Goal: Task Accomplishment & Management: Use online tool/utility

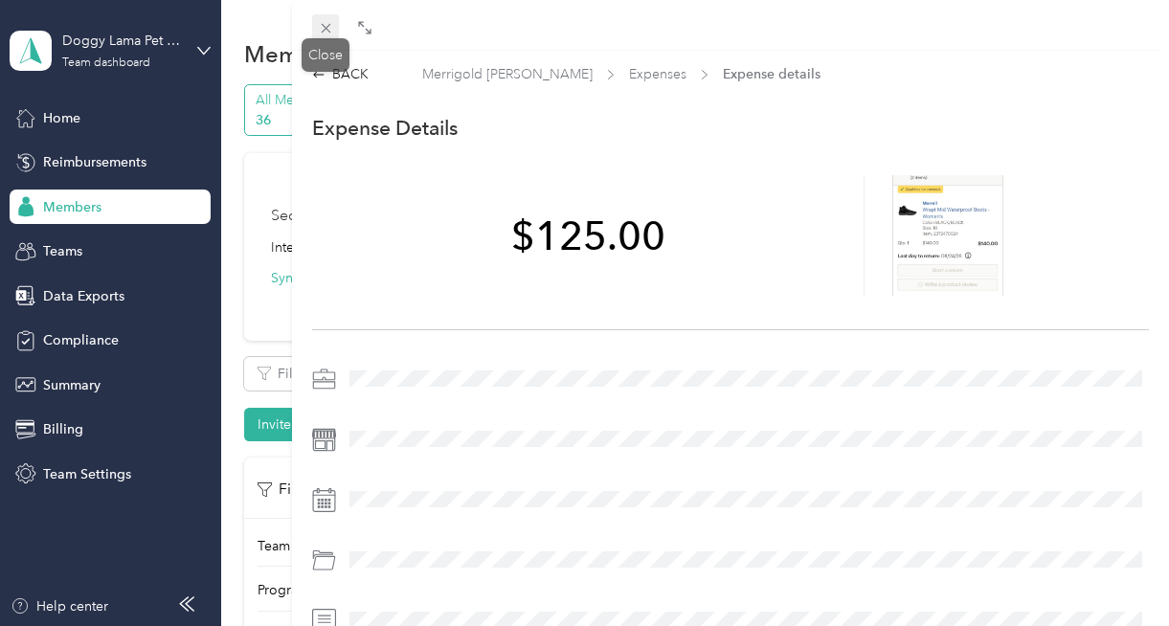
click at [330, 20] on icon at bounding box center [326, 28] width 16 height 16
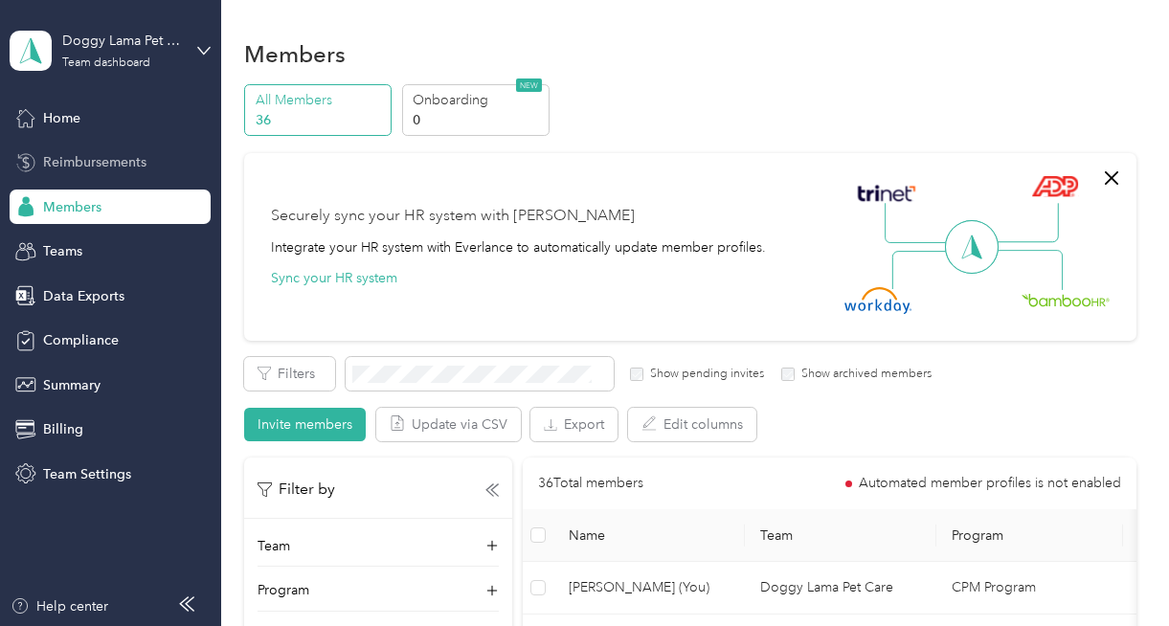
click at [111, 159] on span "Reimbursements" at bounding box center [94, 162] width 103 height 20
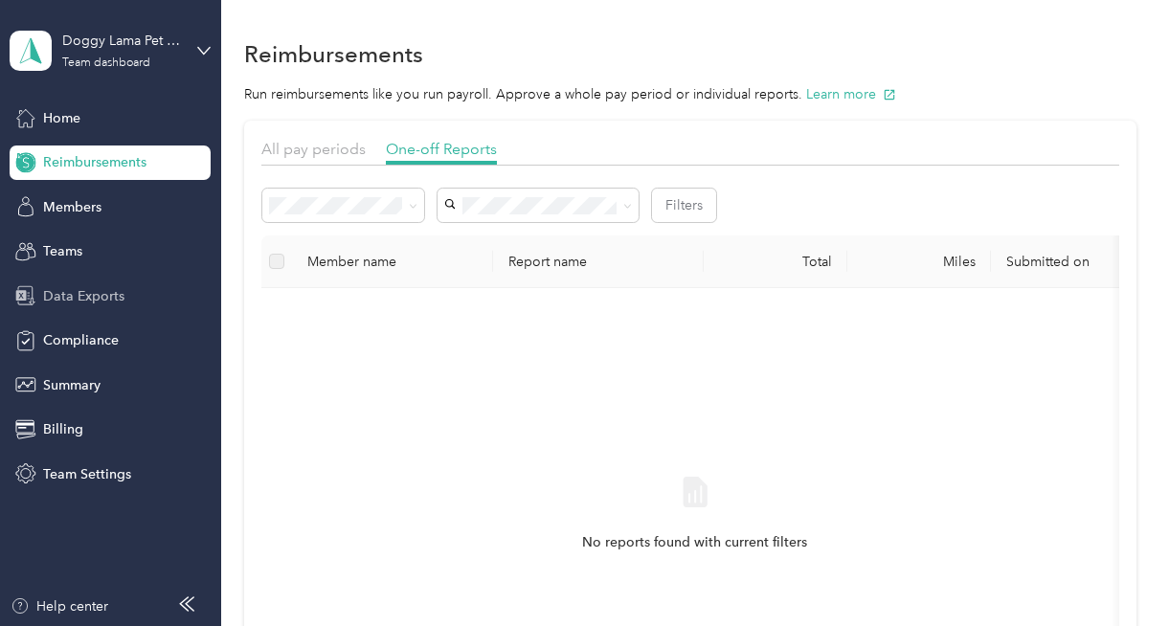
click at [85, 286] on span "Data Exports" at bounding box center [83, 296] width 81 height 20
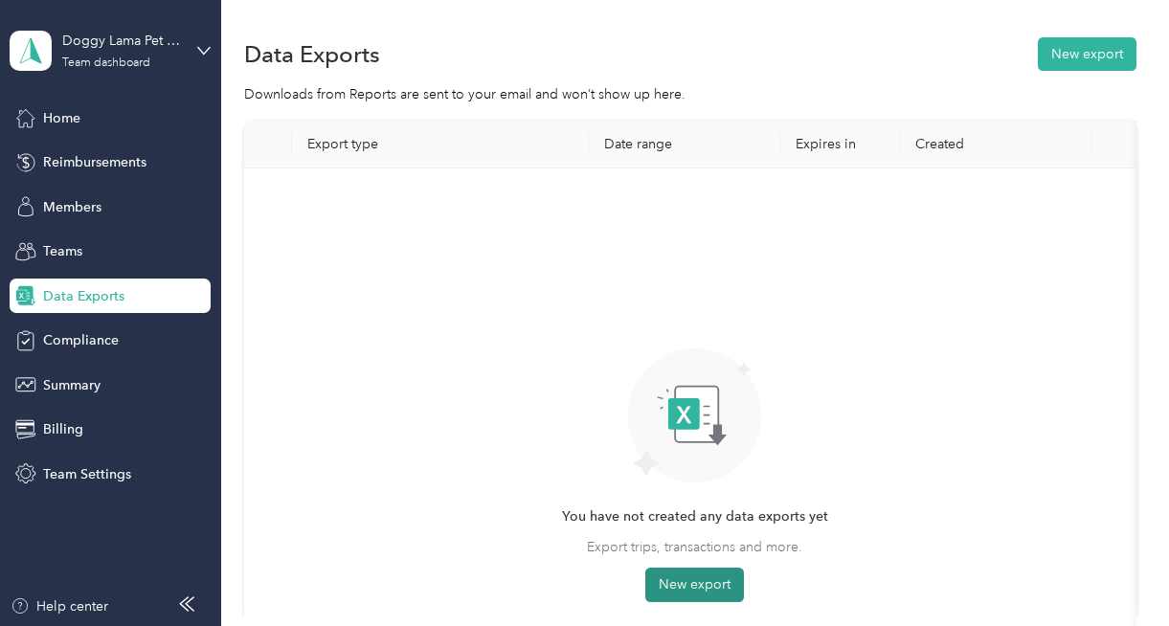
click at [692, 586] on button "New export" at bounding box center [695, 585] width 99 height 34
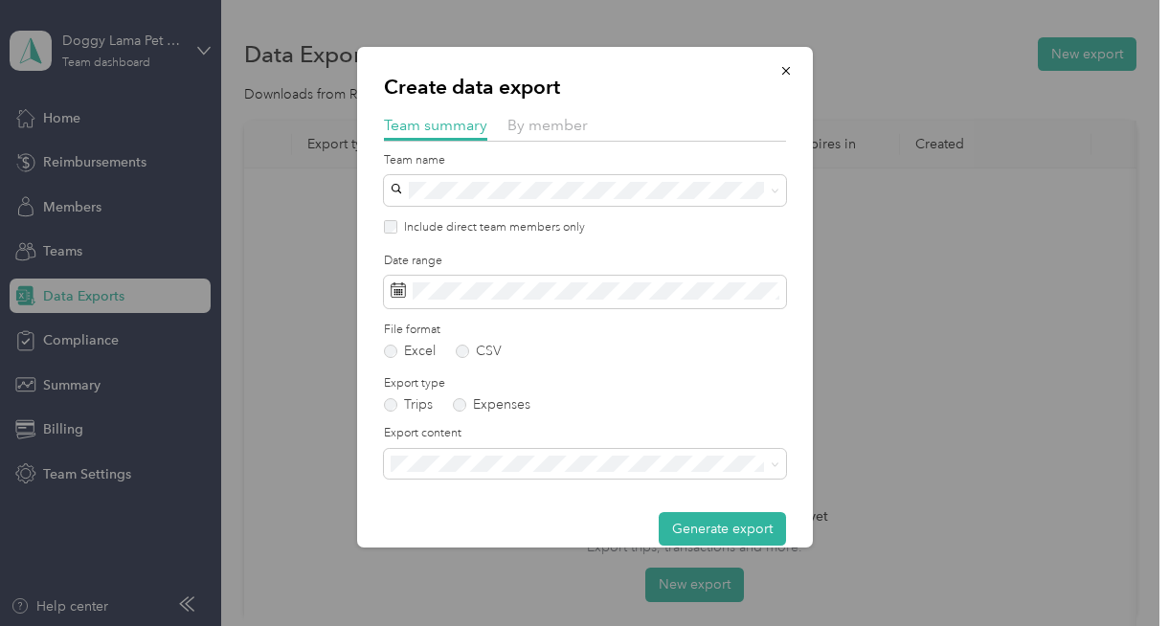
click at [446, 532] on span "Summary and full trips list" at bounding box center [473, 531] width 153 height 16
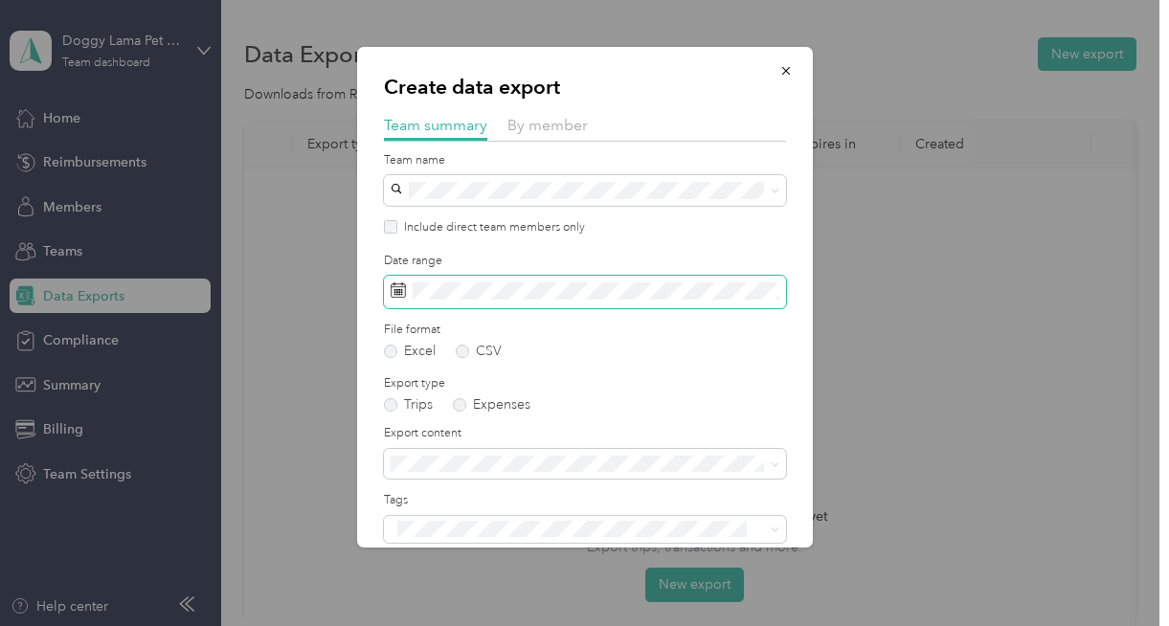
click at [462, 299] on span at bounding box center [585, 292] width 402 height 33
click at [399, 296] on icon at bounding box center [398, 290] width 15 height 15
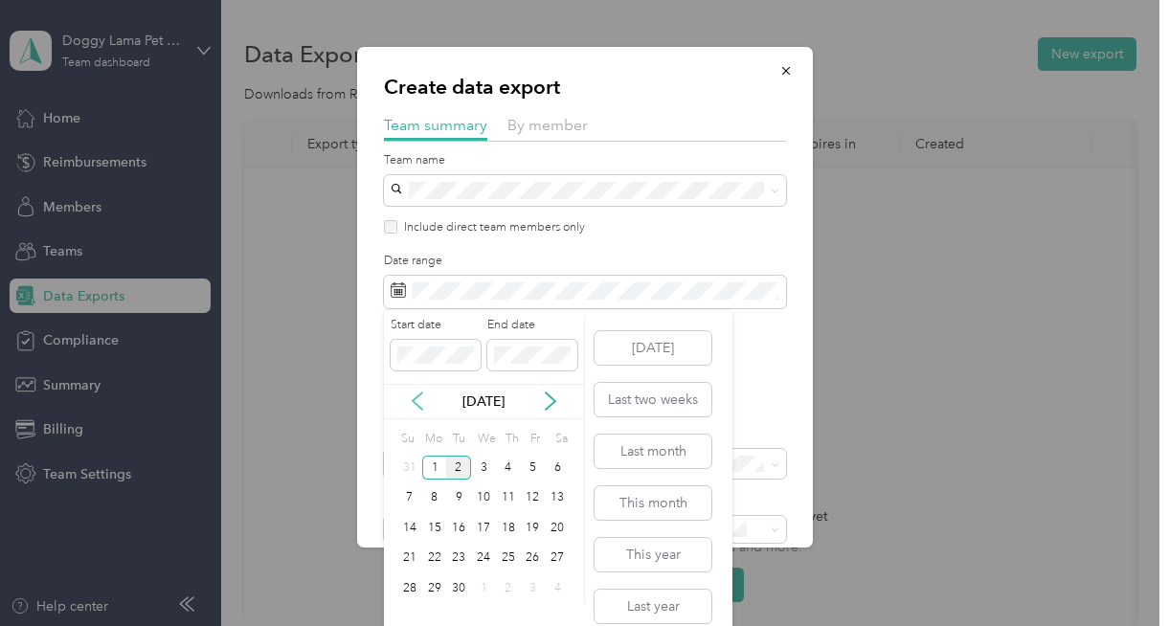
click at [416, 400] on icon at bounding box center [417, 401] width 19 height 19
click at [416, 559] on div "17" at bounding box center [409, 559] width 25 height 24
click at [562, 585] on div "30" at bounding box center [557, 589] width 25 height 24
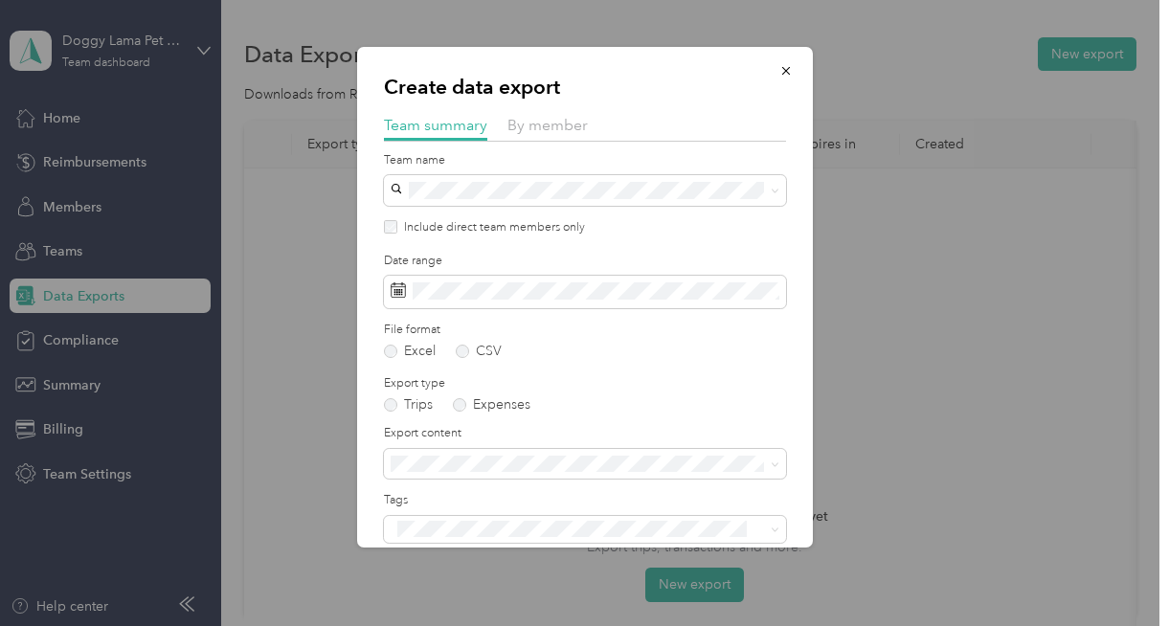
scroll to position [112, 0]
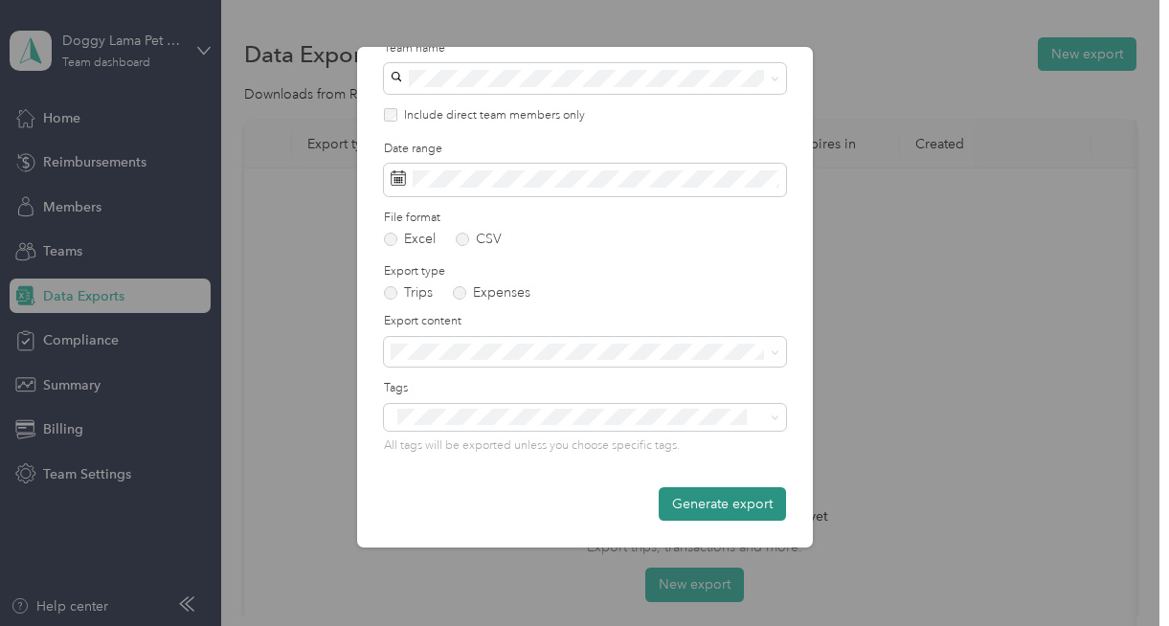
click at [739, 513] on button "Generate export" at bounding box center [722, 504] width 127 height 34
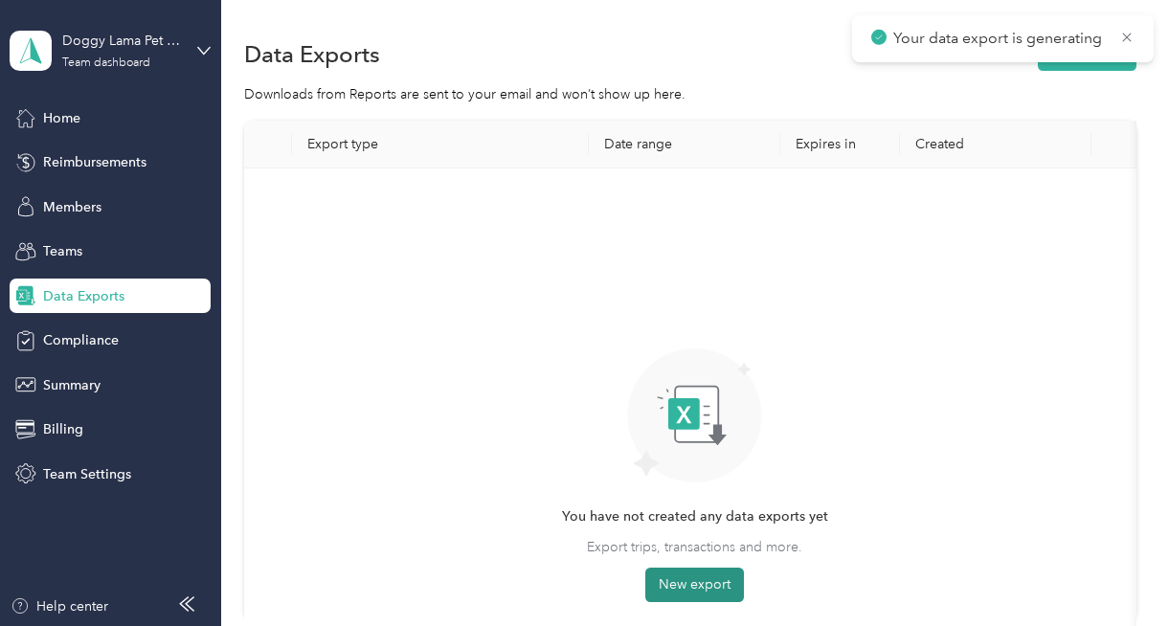
click at [687, 578] on button "New export" at bounding box center [695, 585] width 99 height 34
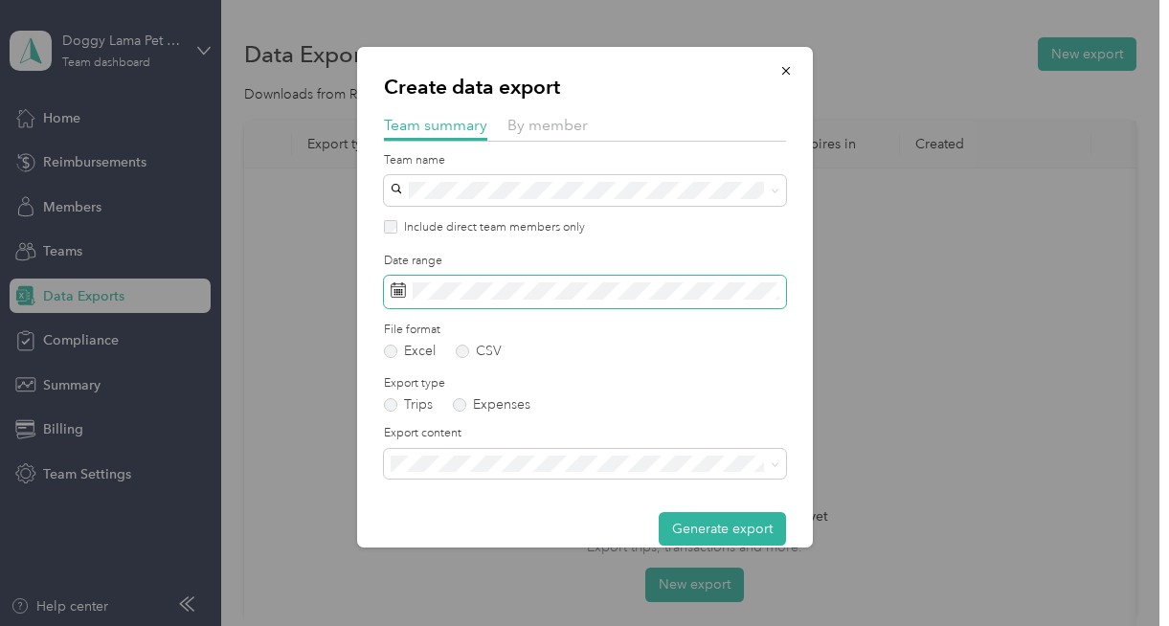
click at [463, 303] on span at bounding box center [585, 292] width 402 height 33
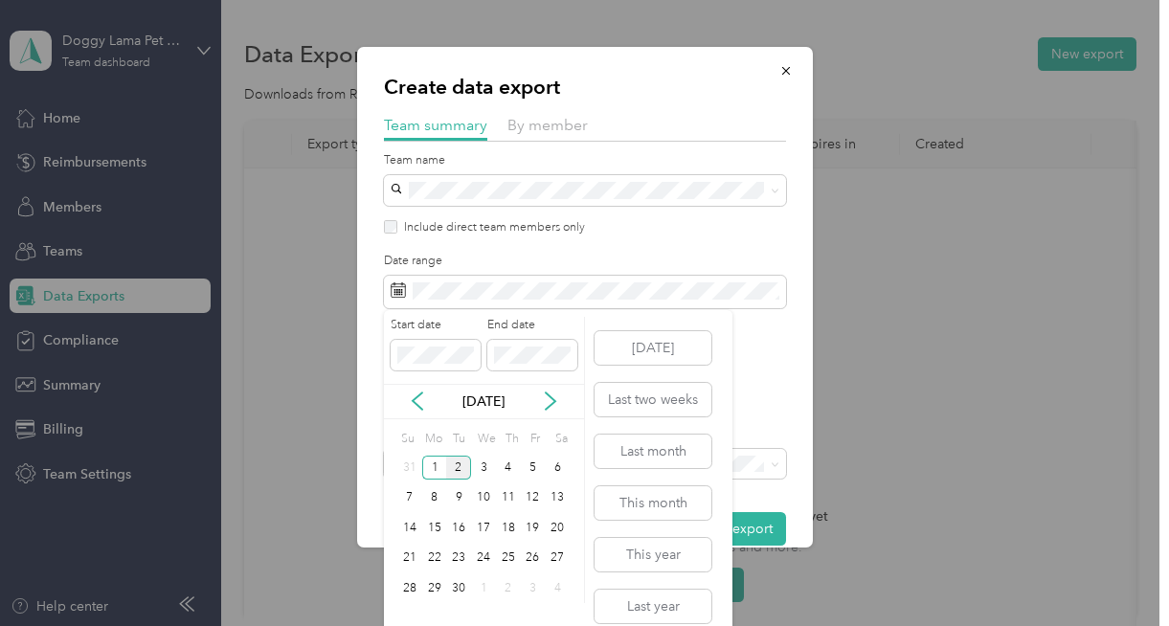
click at [421, 413] on div "[DATE]" at bounding box center [484, 401] width 200 height 35
click at [417, 400] on icon at bounding box center [417, 401] width 19 height 19
click at [407, 555] on div "17" at bounding box center [409, 559] width 25 height 24
click at [555, 587] on div "30" at bounding box center [557, 589] width 25 height 24
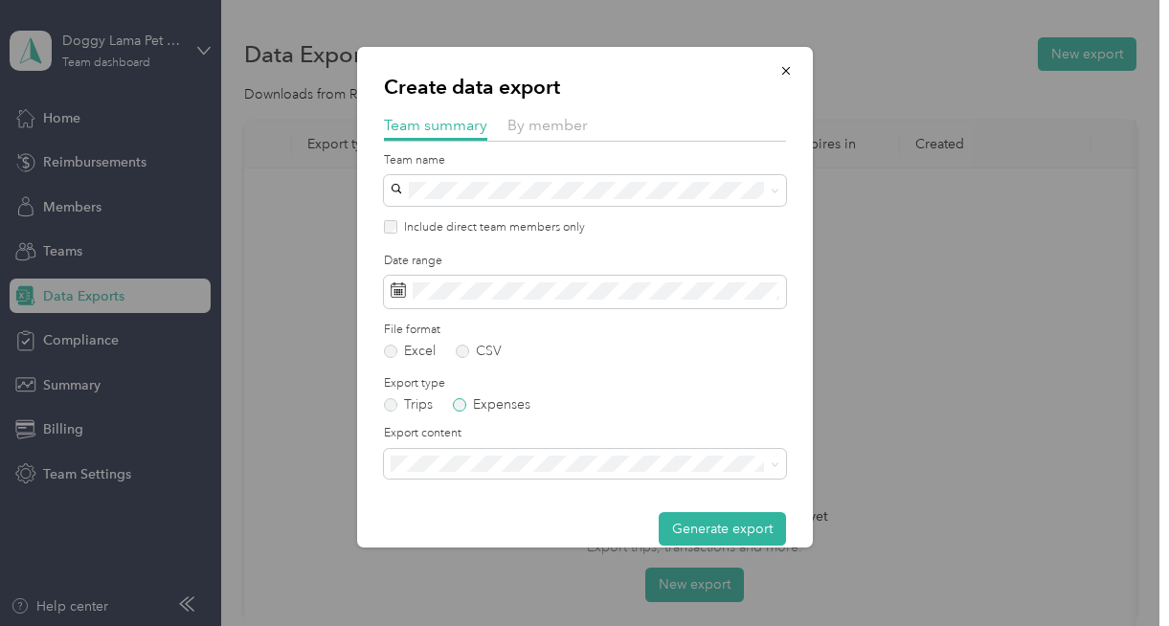
click at [478, 405] on label "Expenses" at bounding box center [492, 404] width 78 height 13
click at [467, 476] on span at bounding box center [585, 464] width 402 height 31
click at [475, 524] on span "Summary and full expenses list" at bounding box center [489, 531] width 185 height 16
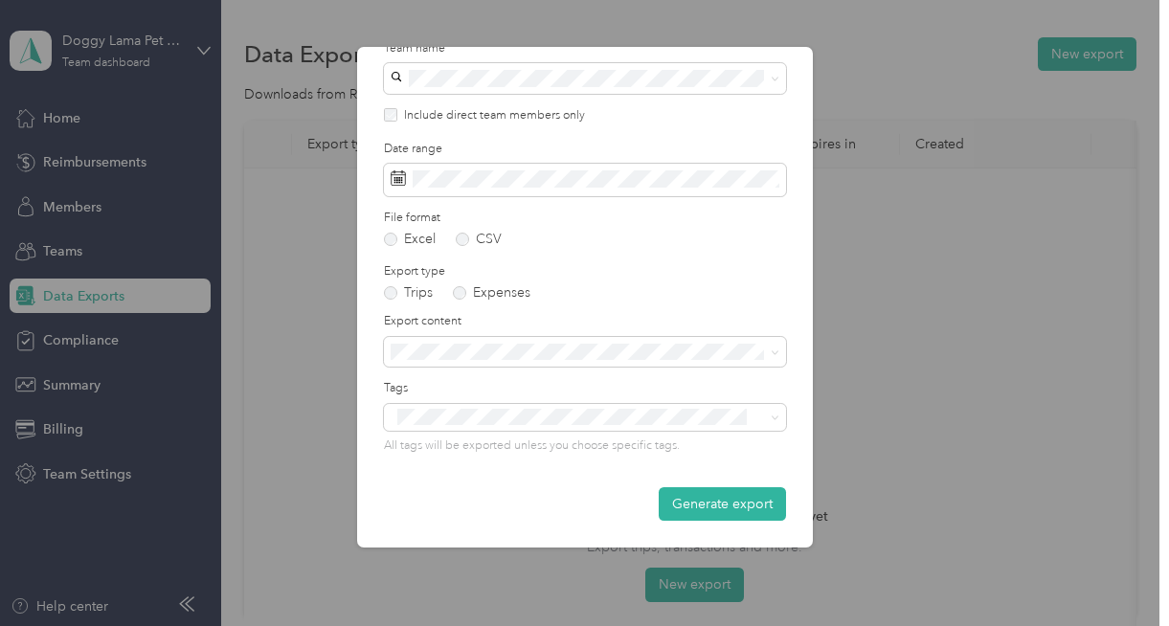
scroll to position [111, 0]
click at [713, 497] on button "Generate export" at bounding box center [722, 505] width 127 height 34
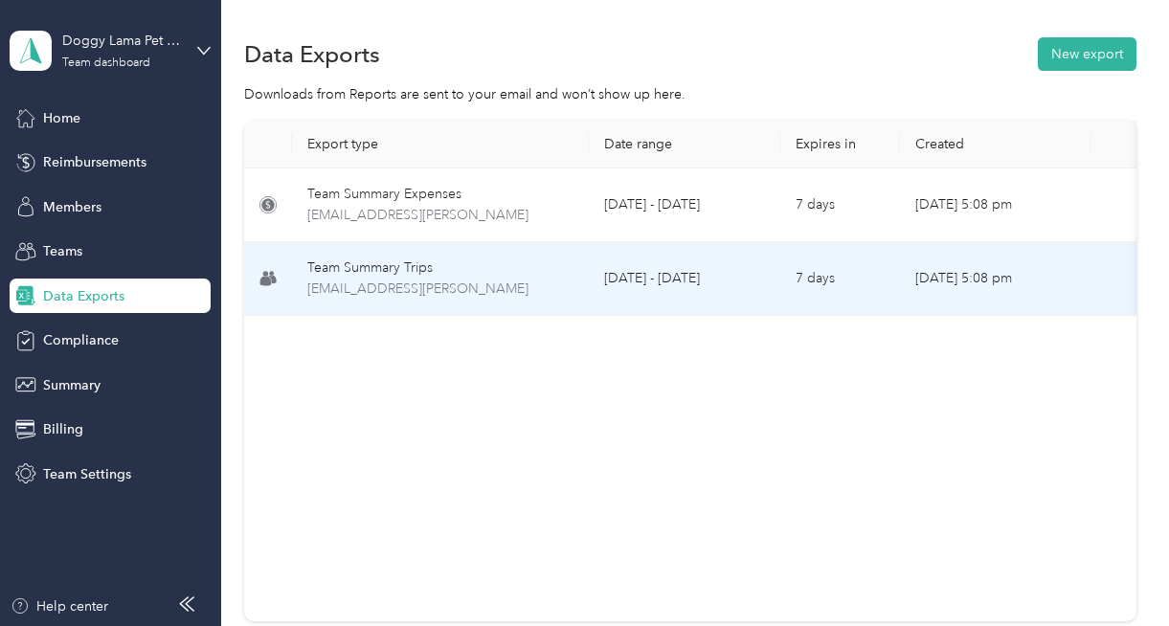
scroll to position [0, 138]
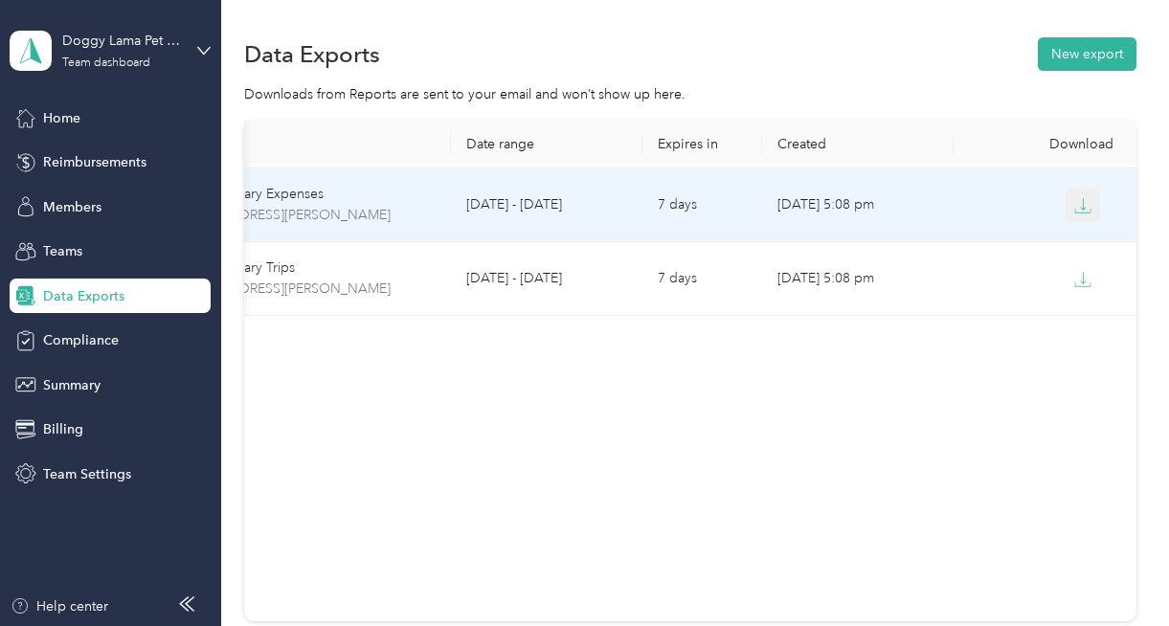
click at [1081, 211] on icon "button" at bounding box center [1083, 205] width 17 height 17
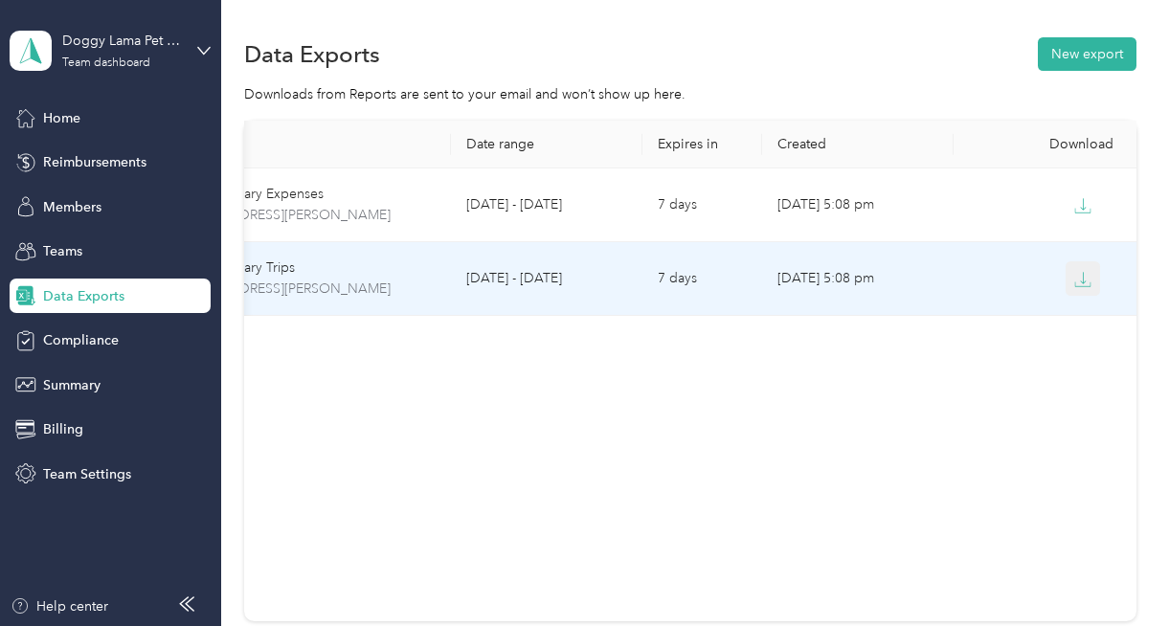
click at [1090, 279] on icon "button" at bounding box center [1083, 279] width 17 height 17
